Goal: Information Seeking & Learning: Check status

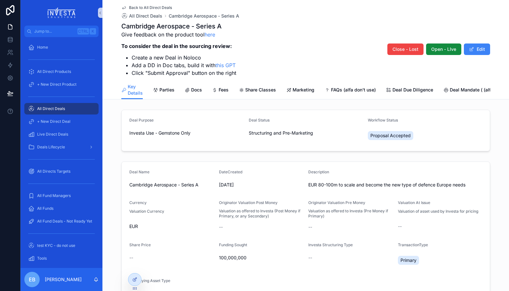
scroll to position [163, 0]
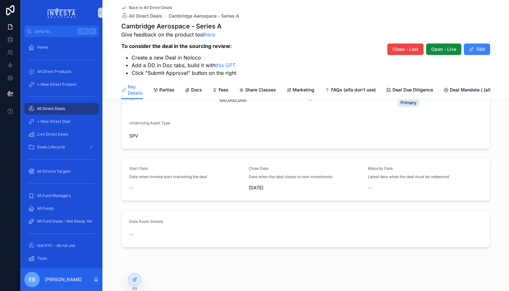
click at [133, 8] on span "Back to All Direct Deals" at bounding box center [150, 7] width 43 height 5
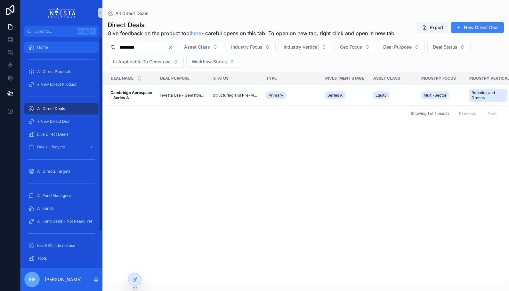
drag, startPoint x: 147, startPoint y: 49, endPoint x: 85, endPoint y: 52, distance: 61.8
click at [85, 52] on div "Jump to... Ctrl K Home All Direct Products + New Direct Product All Direct Deal…" at bounding box center [264, 145] width 488 height 291
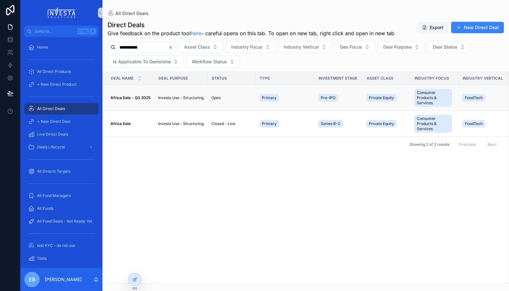
type input "**********"
click at [139, 99] on strong "Africa Eats - Q3 2025" at bounding box center [130, 97] width 40 height 5
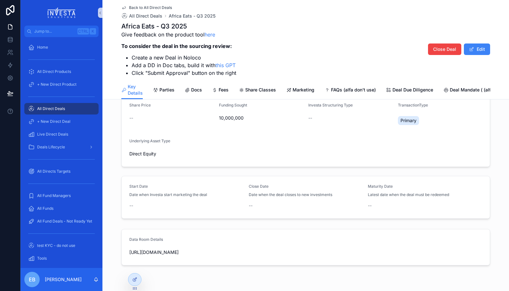
scroll to position [163, 0]
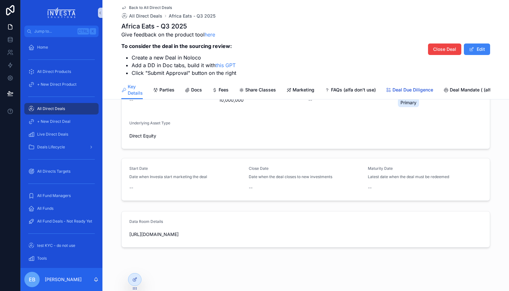
click at [395, 87] on span "Deal Due Diligence" at bounding box center [412, 90] width 41 height 6
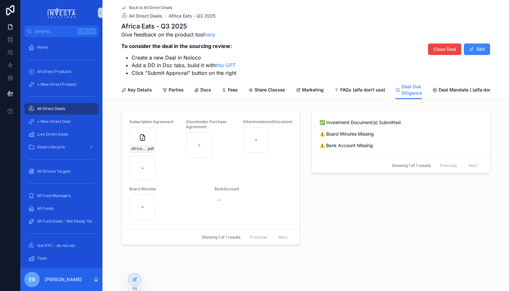
scroll to position [574, 0]
